Goal: Check status: Check status

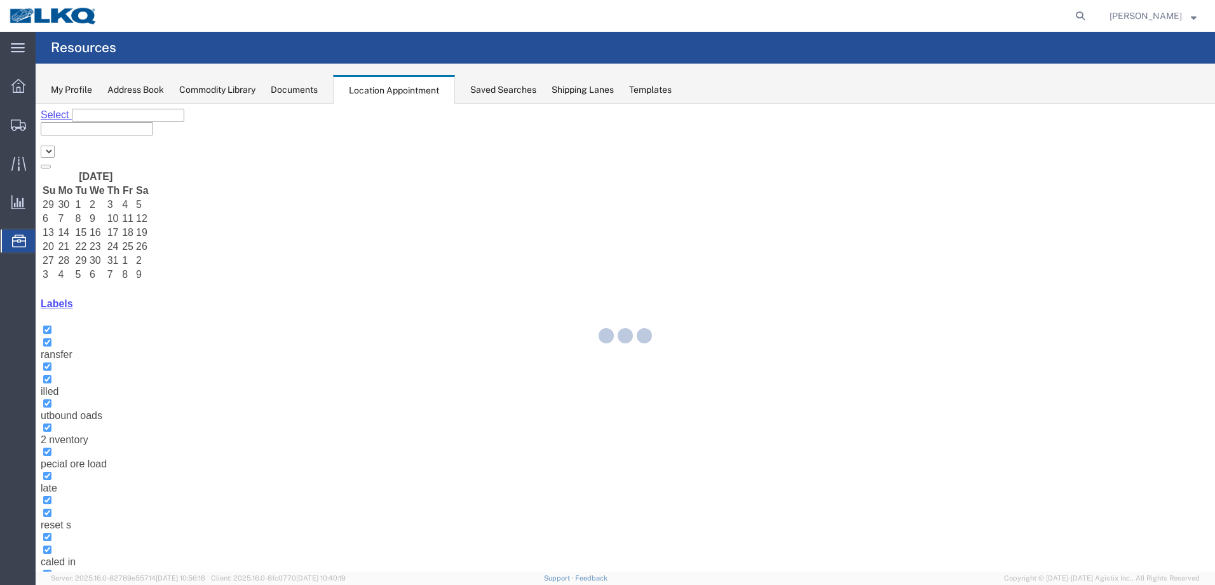
select select "28018"
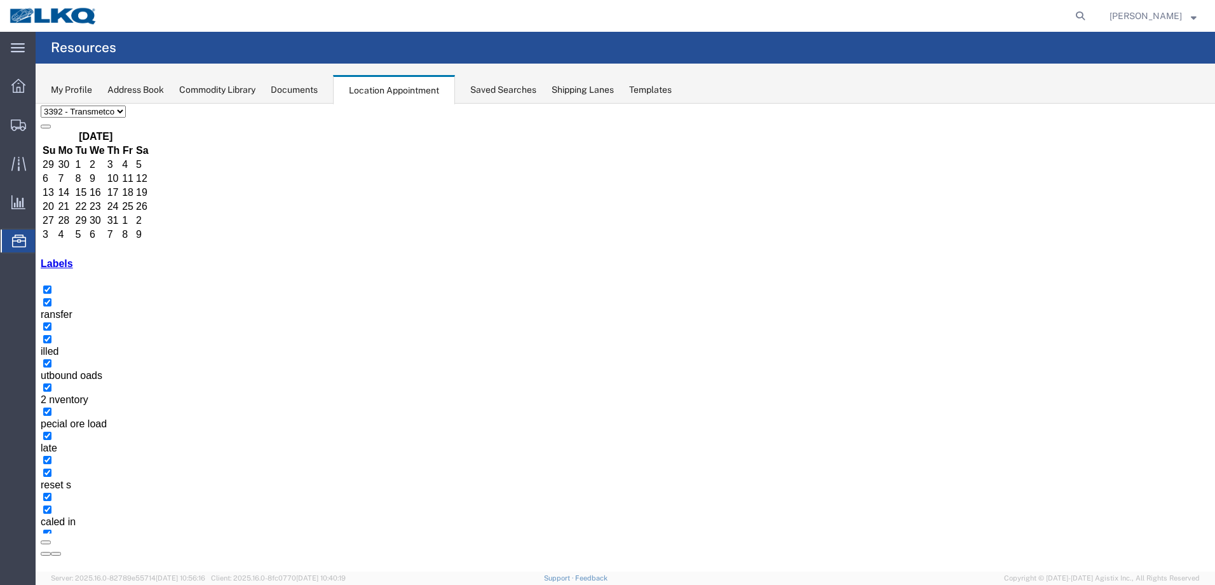
scroll to position [79, 0]
